Goal: Information Seeking & Learning: Learn about a topic

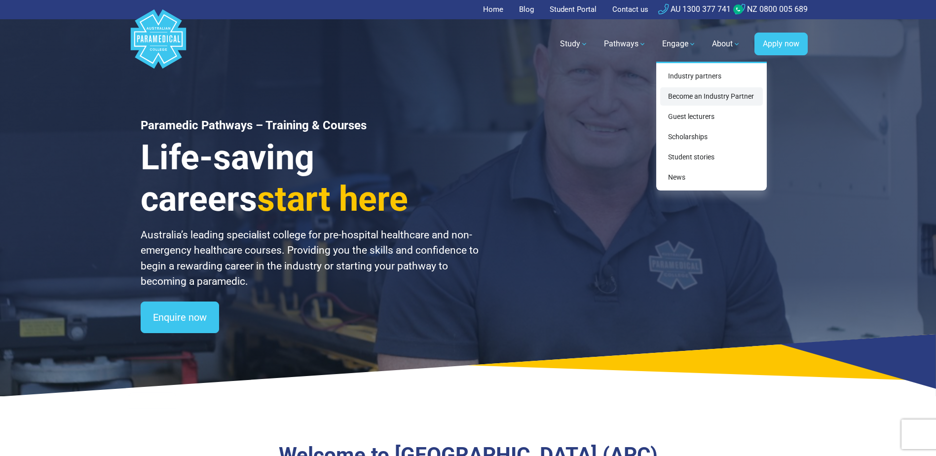
click at [677, 95] on link "Become an Industry Partner" at bounding box center [711, 96] width 103 height 18
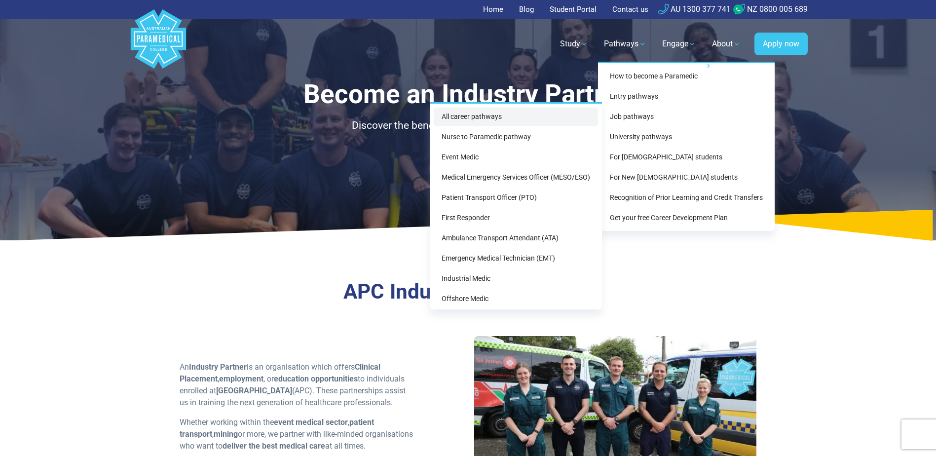
click at [478, 115] on link "All career pathways" at bounding box center [516, 117] width 164 height 18
